Goal: Obtain resource: Obtain resource

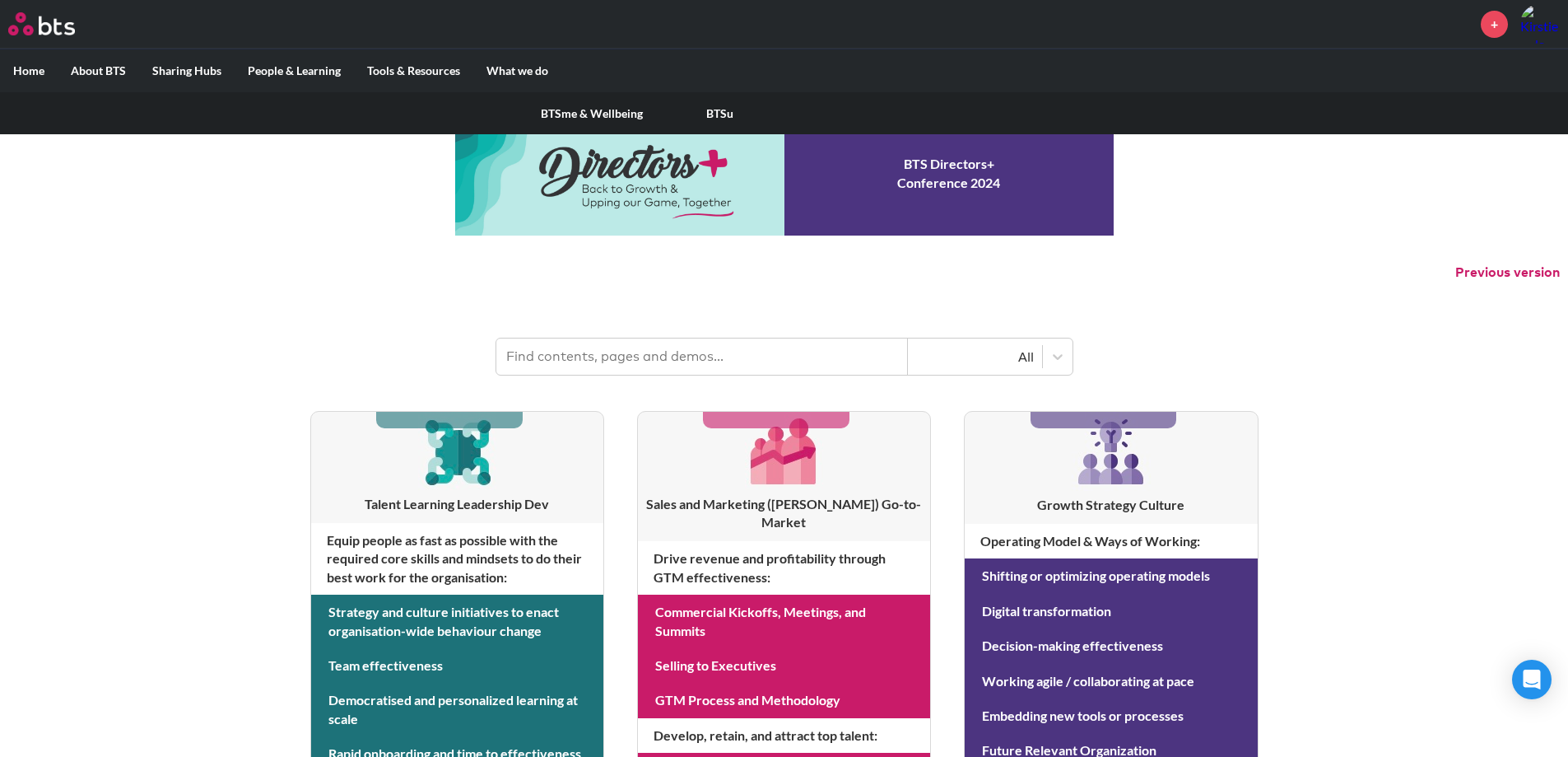
click at [718, 118] on link "BTSu" at bounding box center [720, 114] width 128 height 43
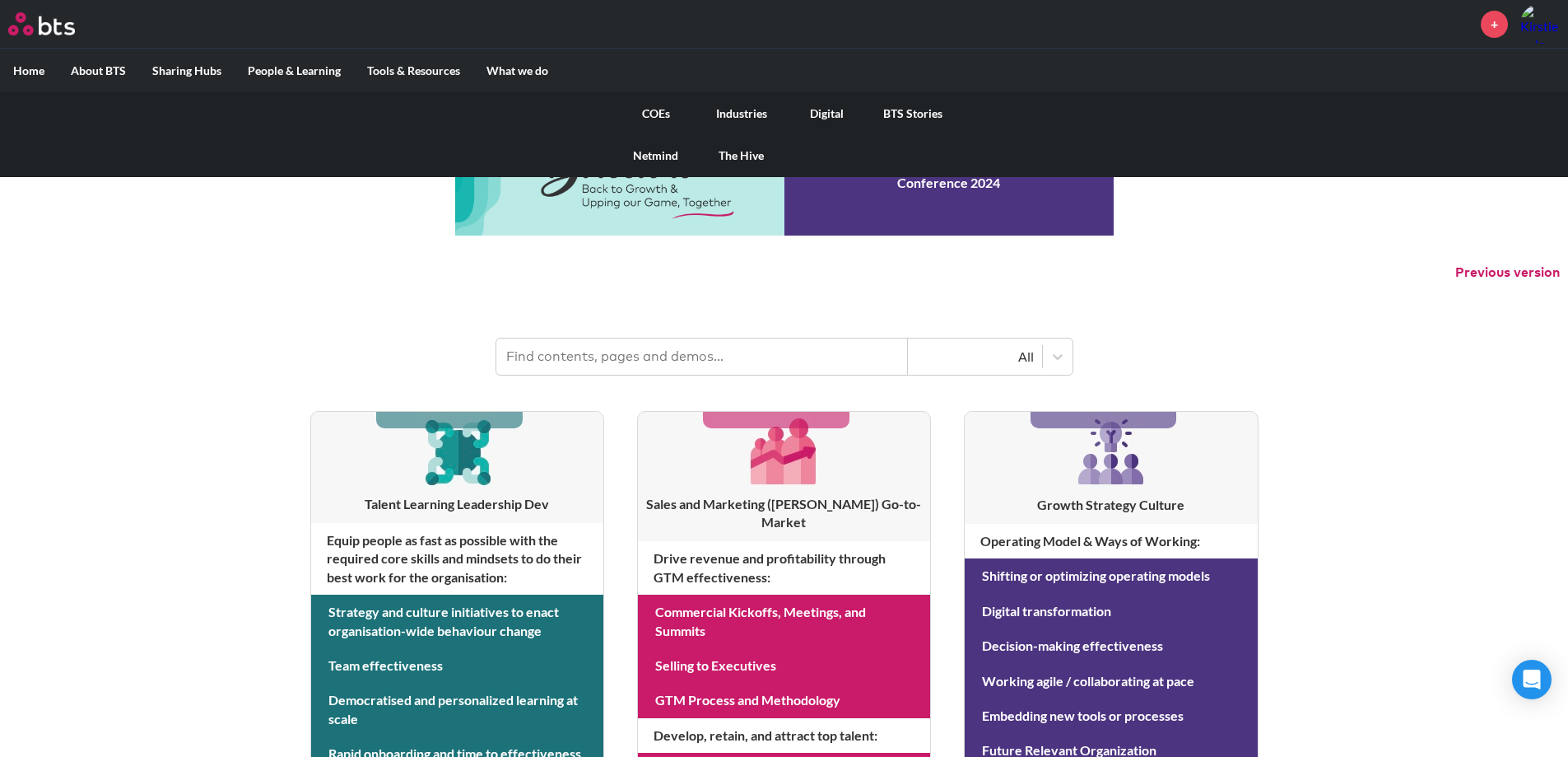
click at [915, 111] on link "BTS Stories" at bounding box center [913, 114] width 85 height 43
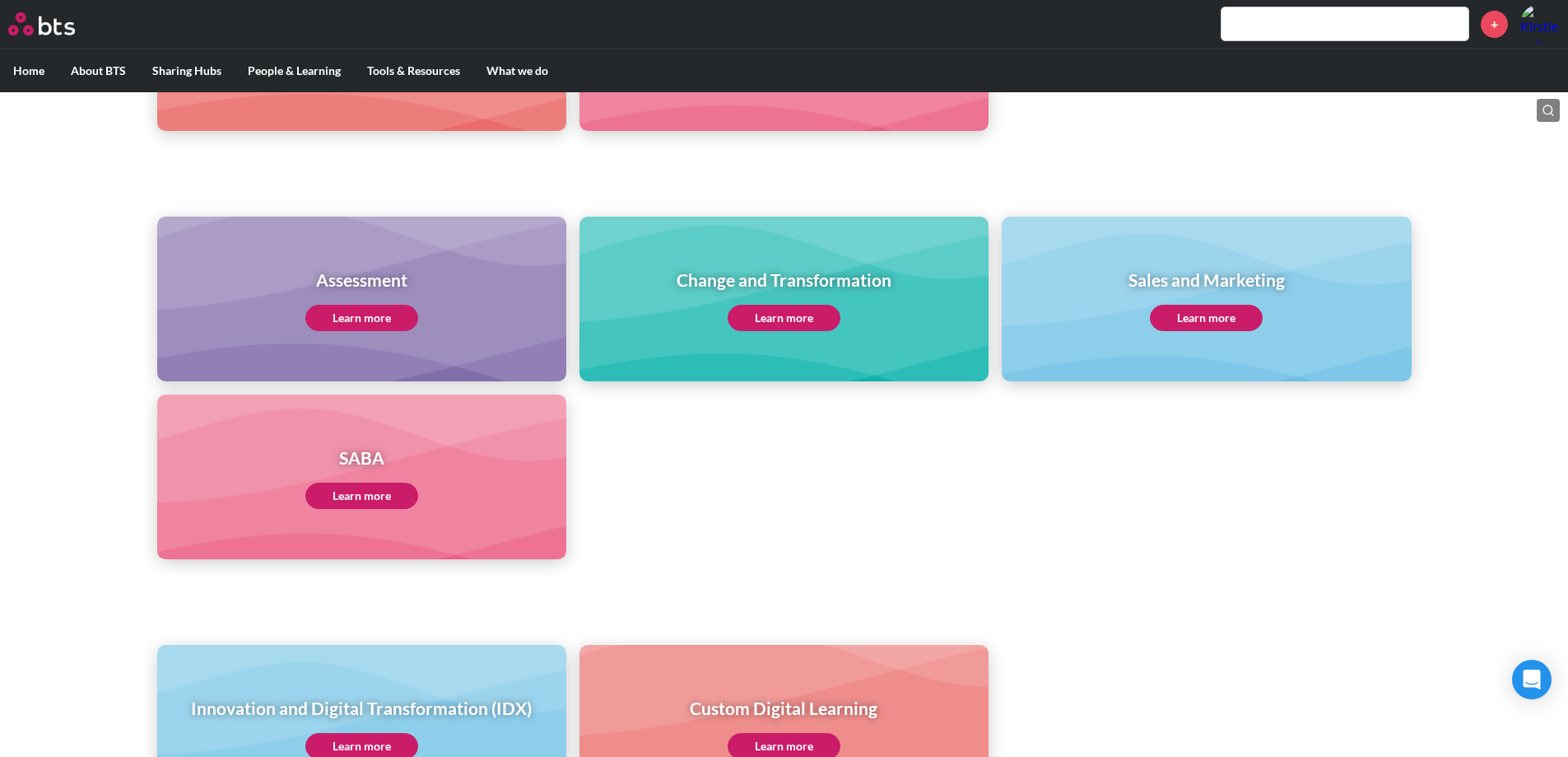
scroll to position [261, 0]
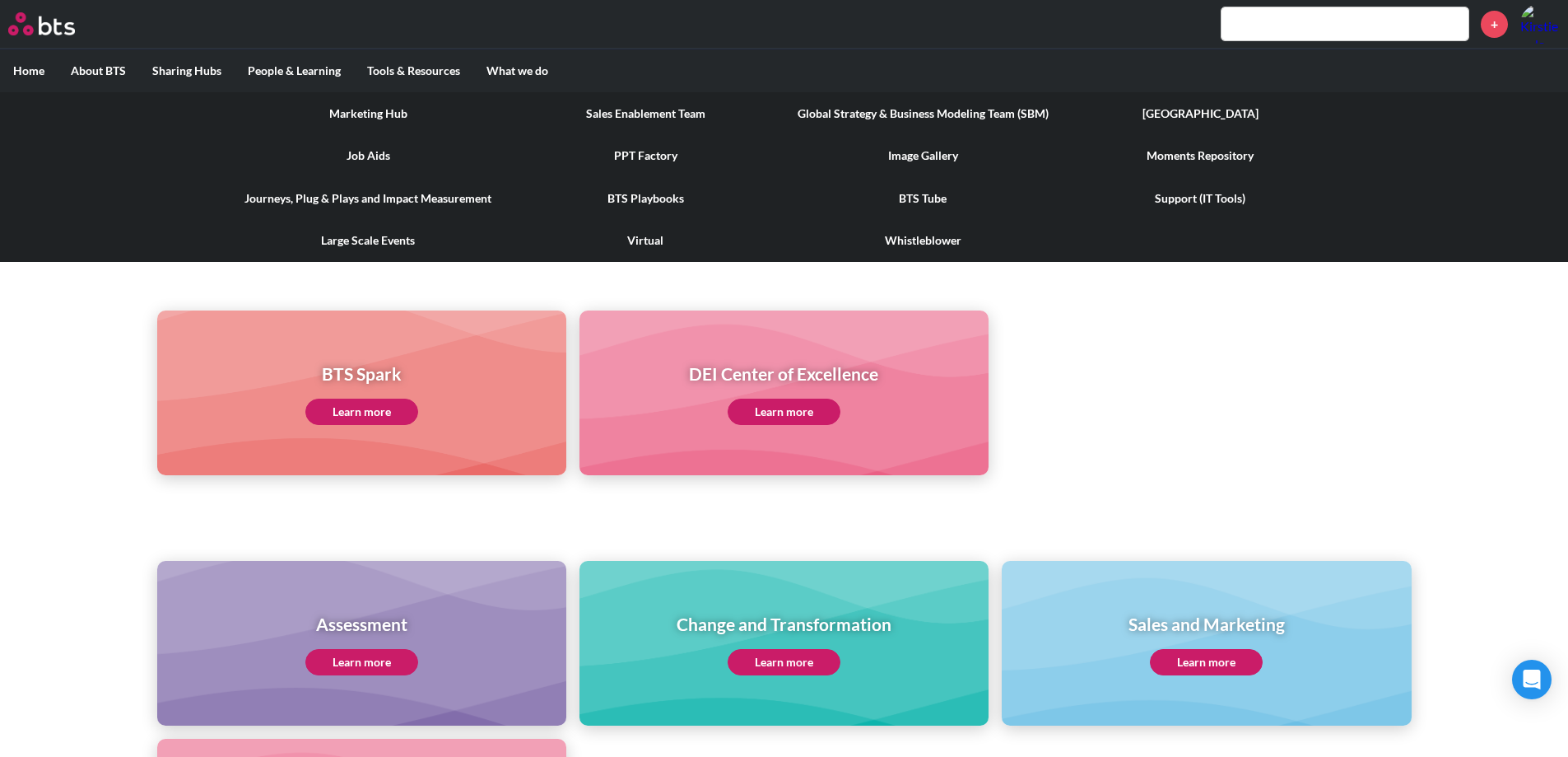
click at [656, 150] on link "PPT Factory" at bounding box center [646, 156] width 278 height 43
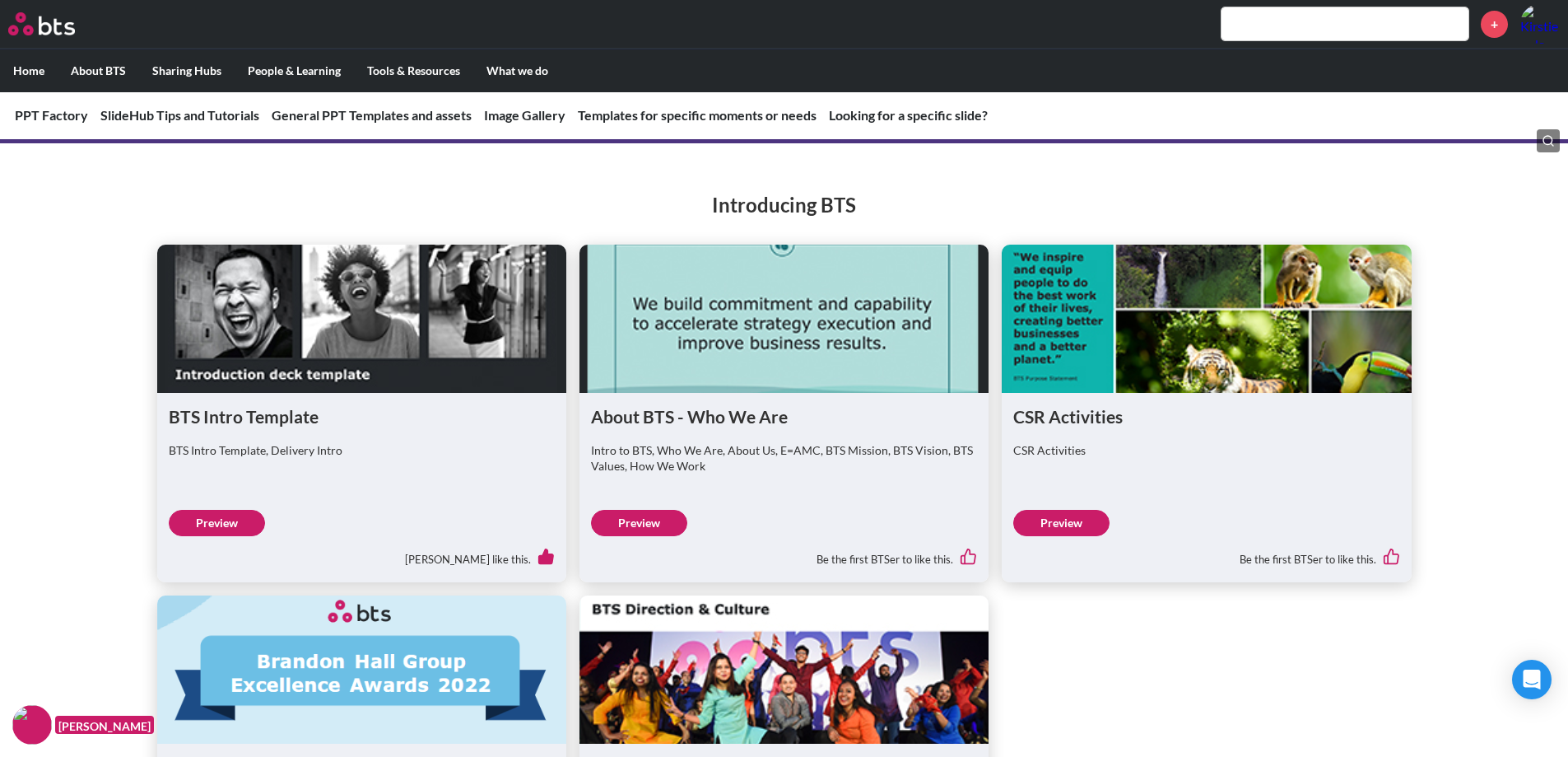
scroll to position [2058, 0]
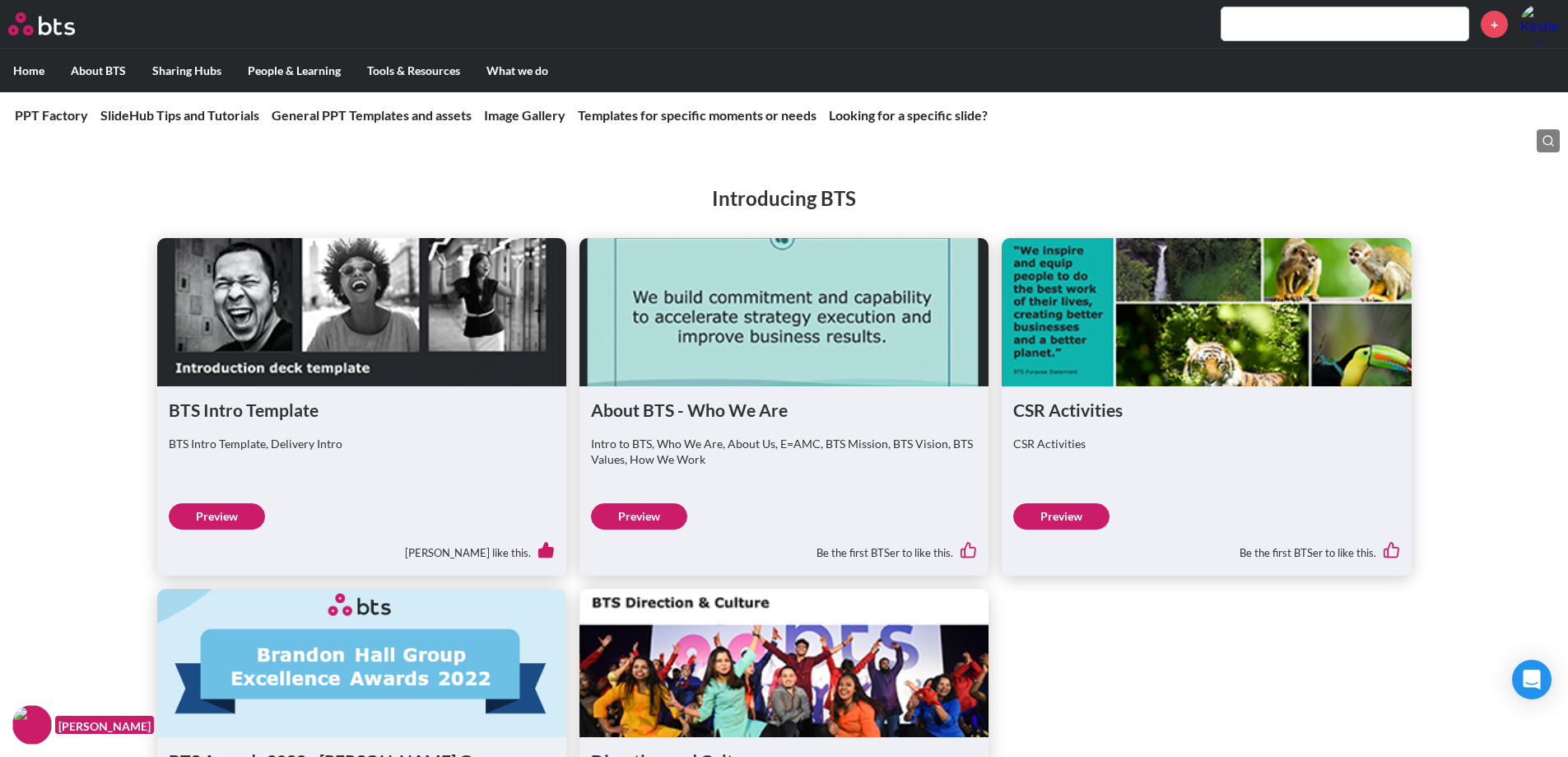
click at [746, 297] on figure at bounding box center [783, 311] width 409 height 148
click at [655, 511] on link "Preview" at bounding box center [639, 516] width 97 height 26
click at [218, 513] on link "Preview" at bounding box center [217, 516] width 97 height 26
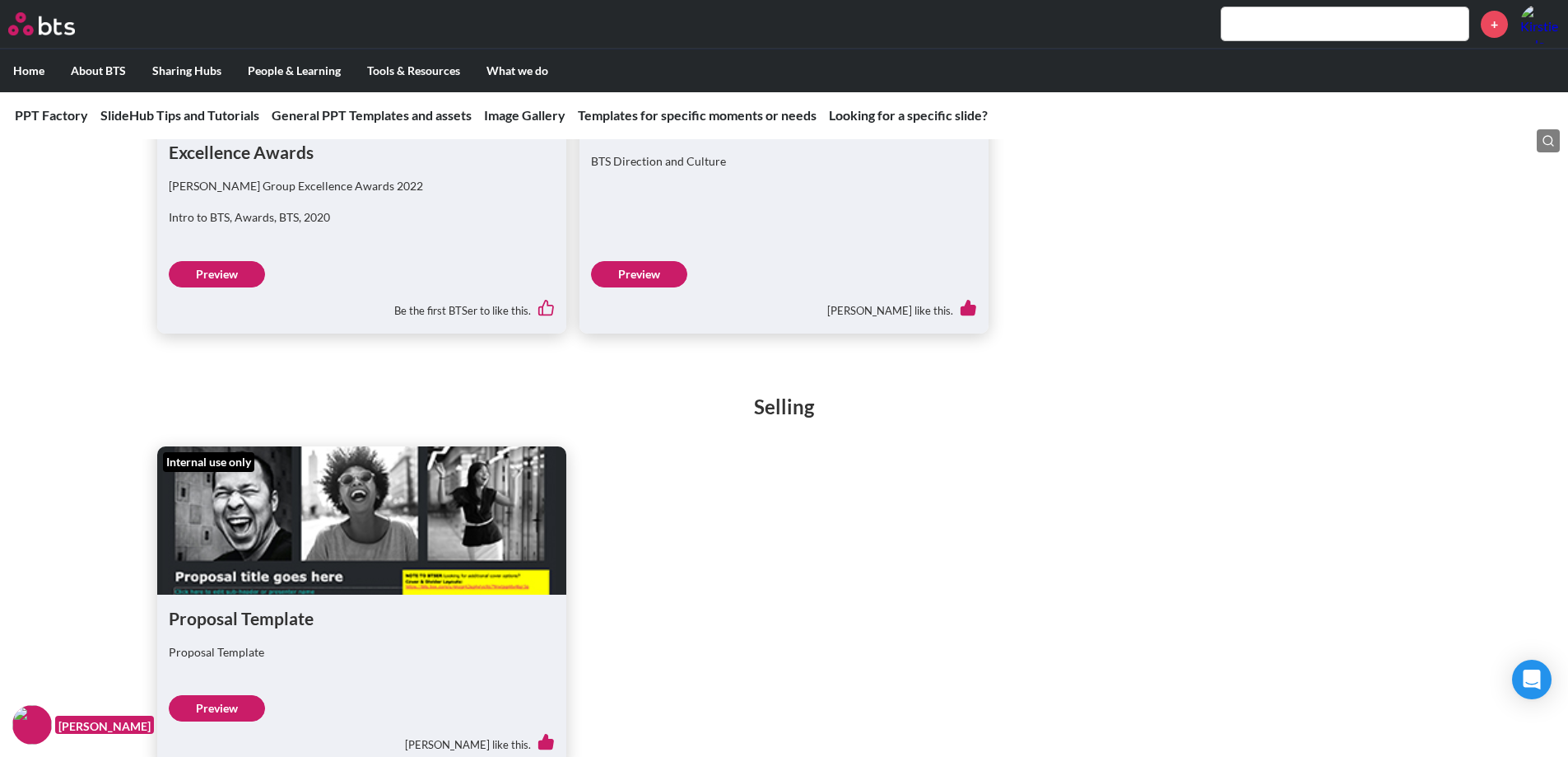
scroll to position [2799, 0]
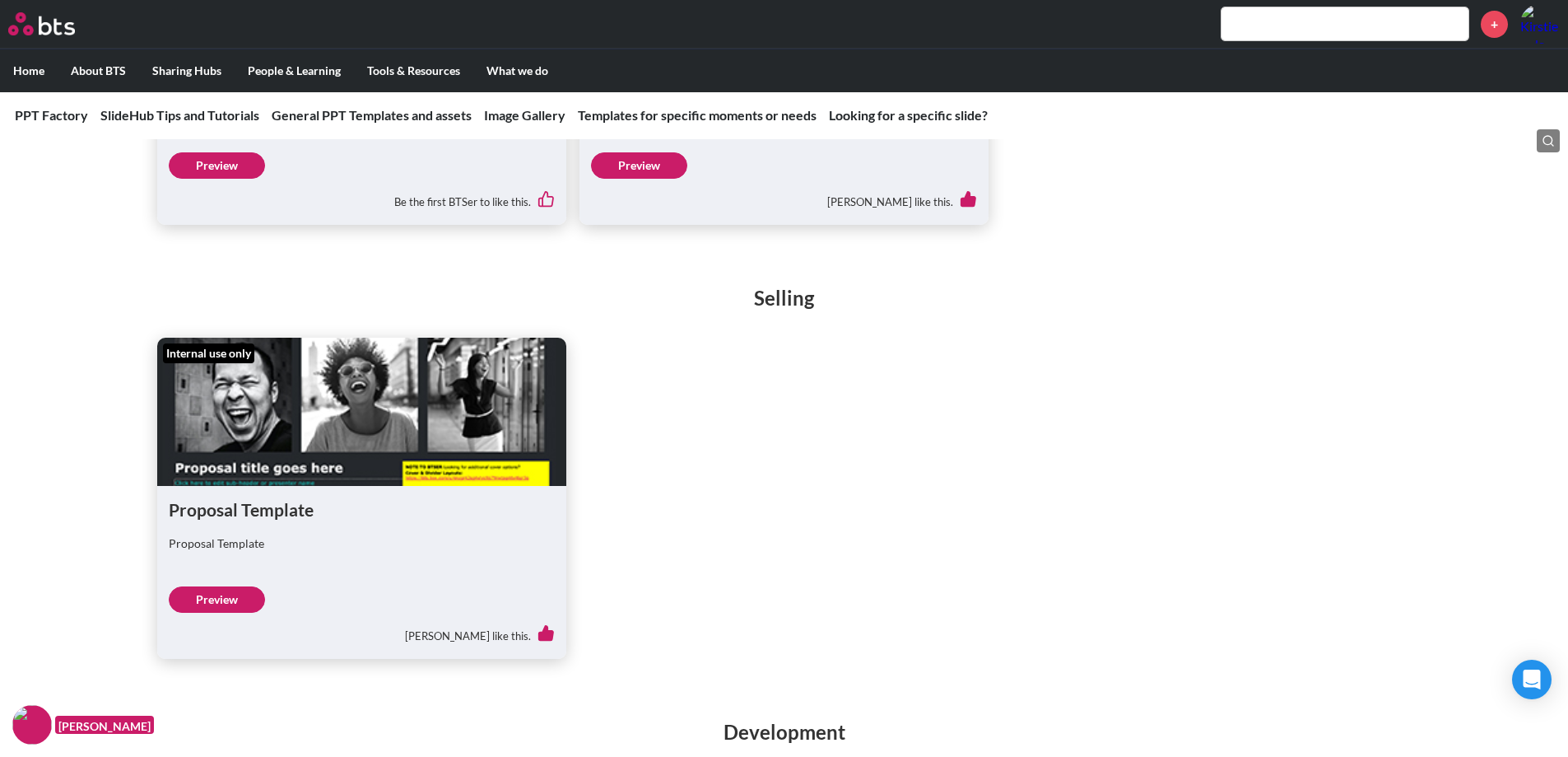
click at [205, 601] on link "Preview" at bounding box center [217, 599] width 97 height 26
